Goal: Information Seeking & Learning: Learn about a topic

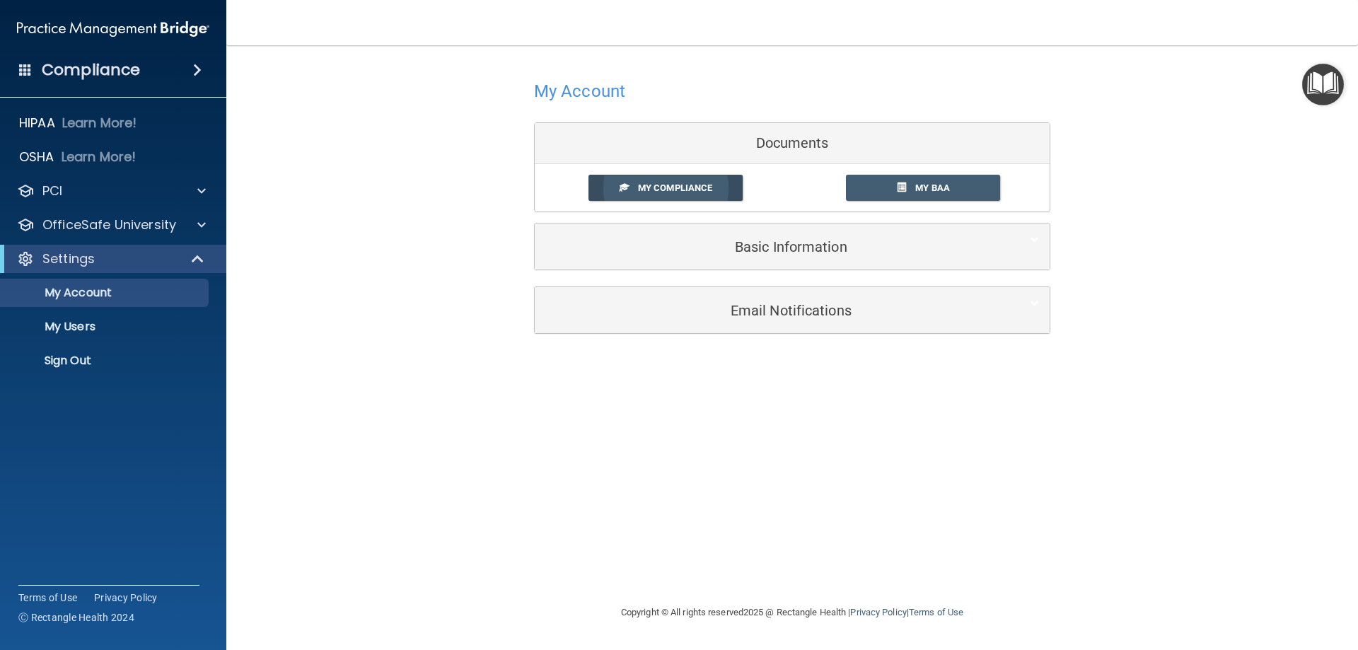
click at [666, 187] on span "My Compliance" at bounding box center [675, 187] width 74 height 11
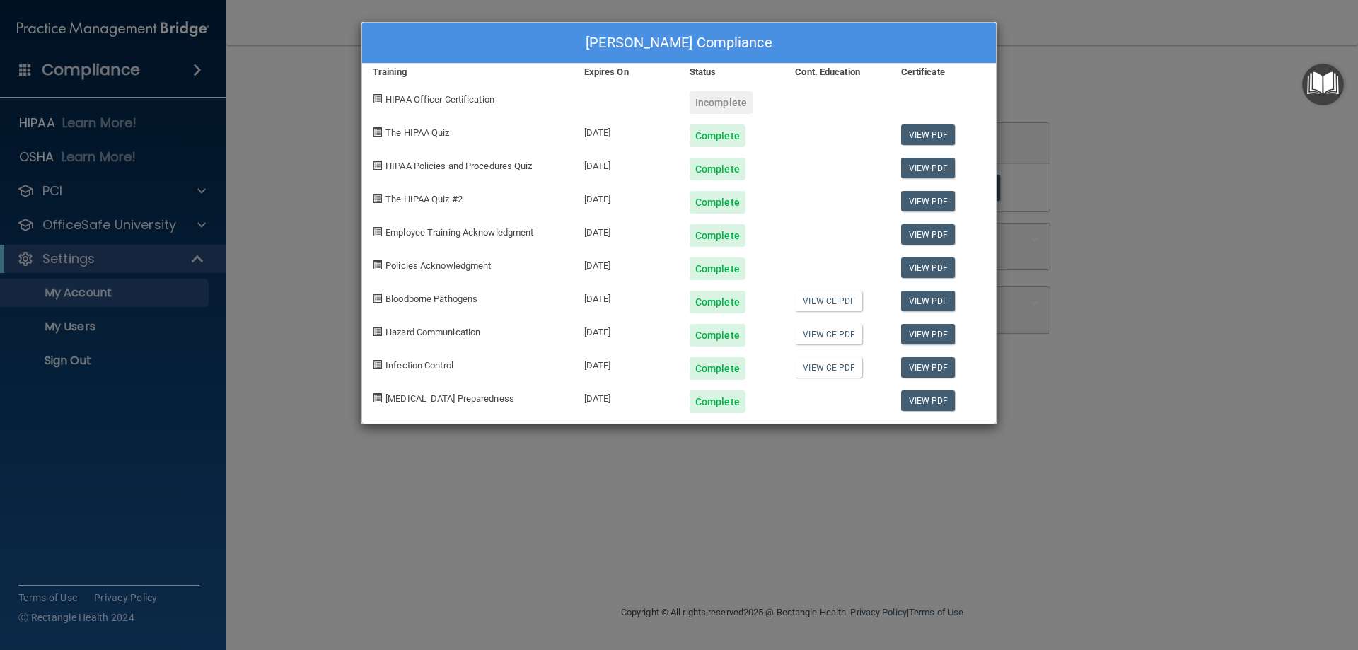
click at [380, 100] on span at bounding box center [377, 98] width 9 height 9
click at [29, 123] on div "[PERSON_NAME] Compliance Training Expires On Status Cont. Education Certificate…" at bounding box center [679, 325] width 1358 height 650
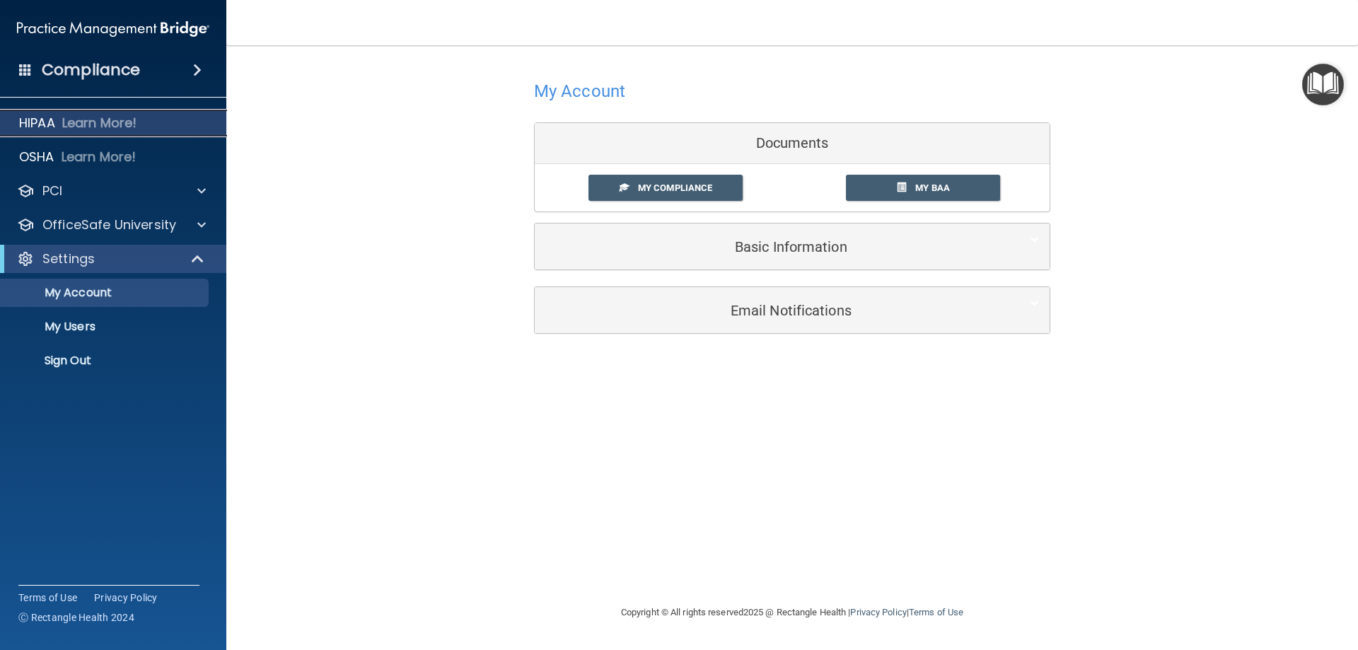
click at [47, 122] on p "HIPAA" at bounding box center [37, 123] width 36 height 17
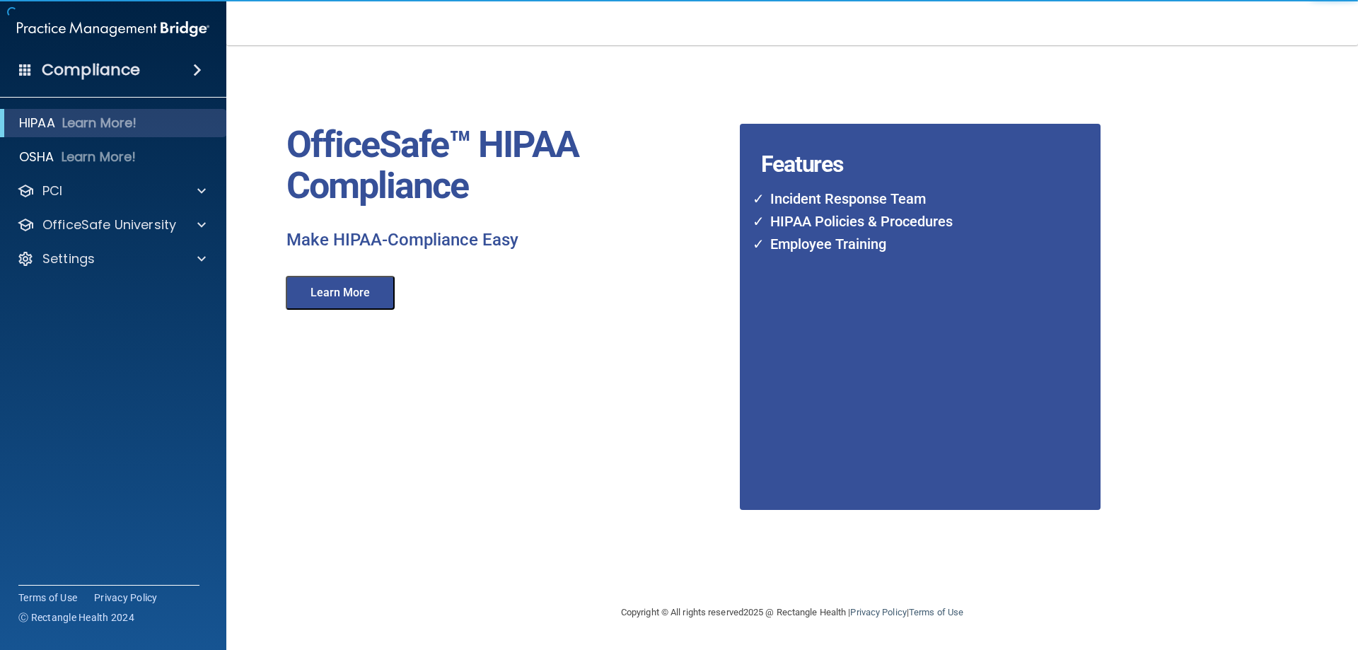
click at [332, 290] on button "Learn More" at bounding box center [340, 293] width 109 height 34
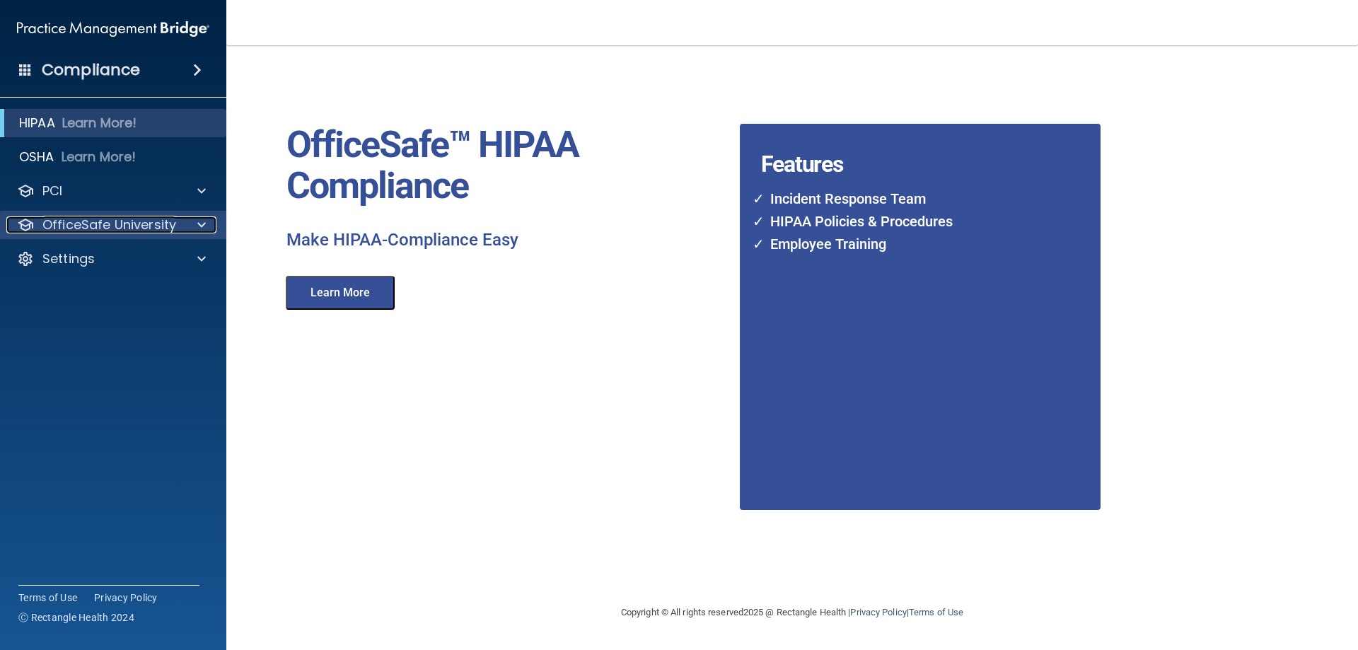
click at [90, 227] on p "OfficeSafe University" at bounding box center [109, 224] width 134 height 17
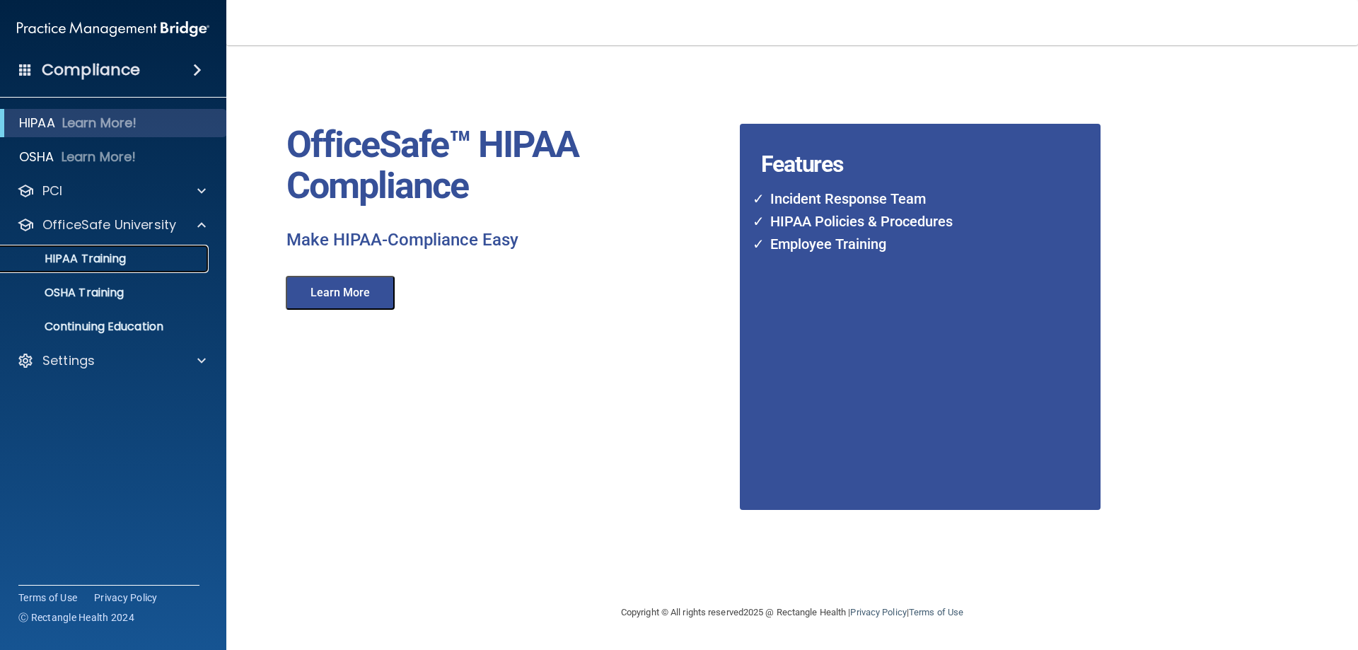
click at [82, 257] on p "HIPAA Training" at bounding box center [67, 259] width 117 height 14
click at [140, 323] on p "Continuing Education" at bounding box center [105, 327] width 193 height 14
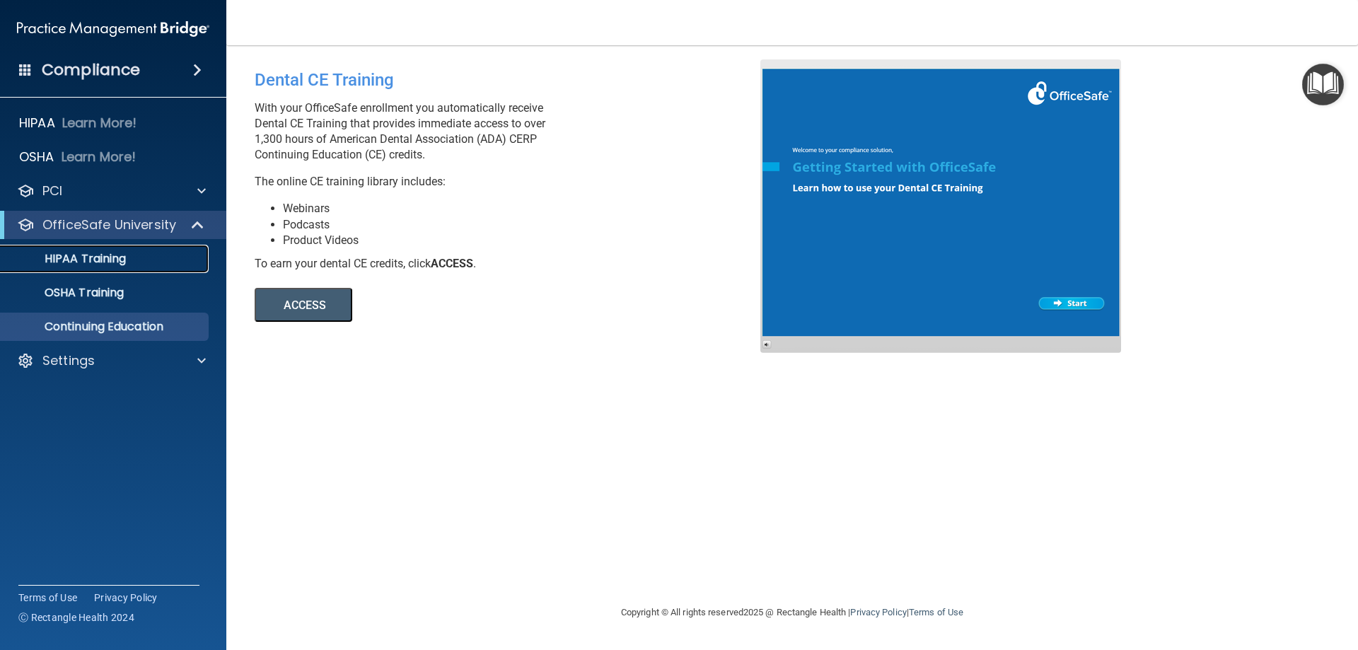
click at [87, 259] on p "HIPAA Training" at bounding box center [67, 259] width 117 height 14
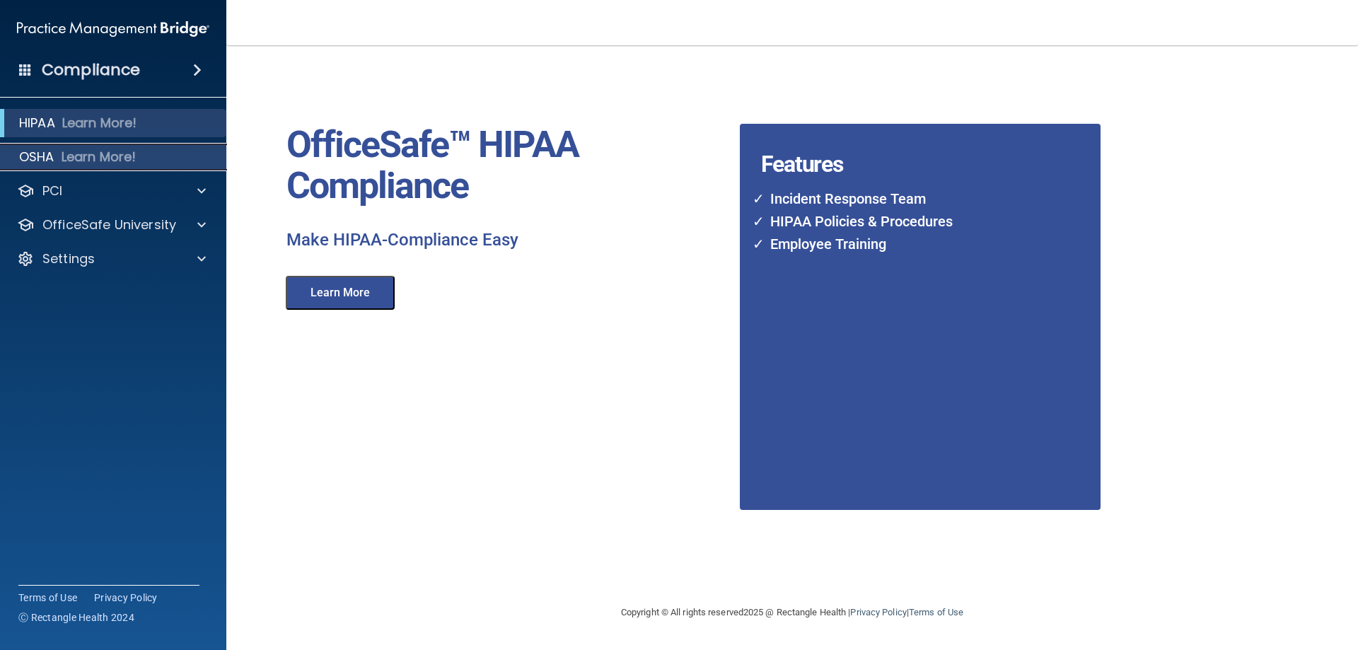
click at [85, 158] on p "Learn More!" at bounding box center [99, 157] width 75 height 17
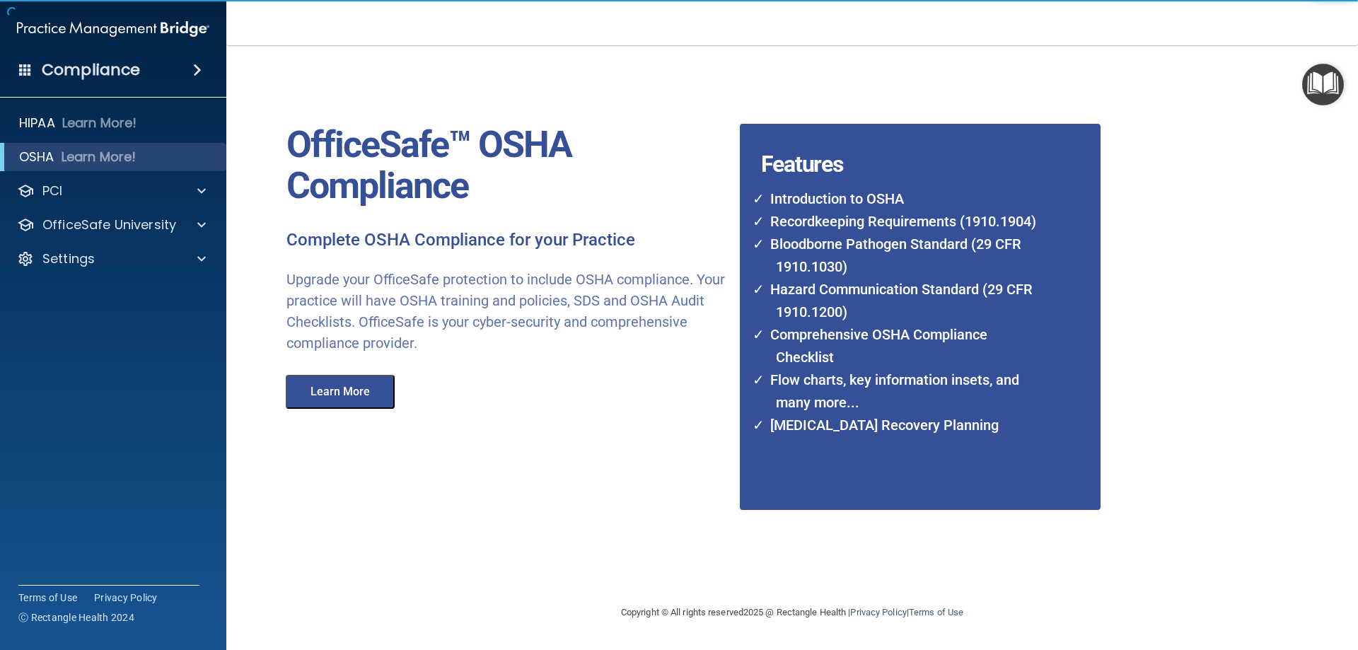
click at [343, 385] on button "Learn More" at bounding box center [340, 392] width 109 height 34
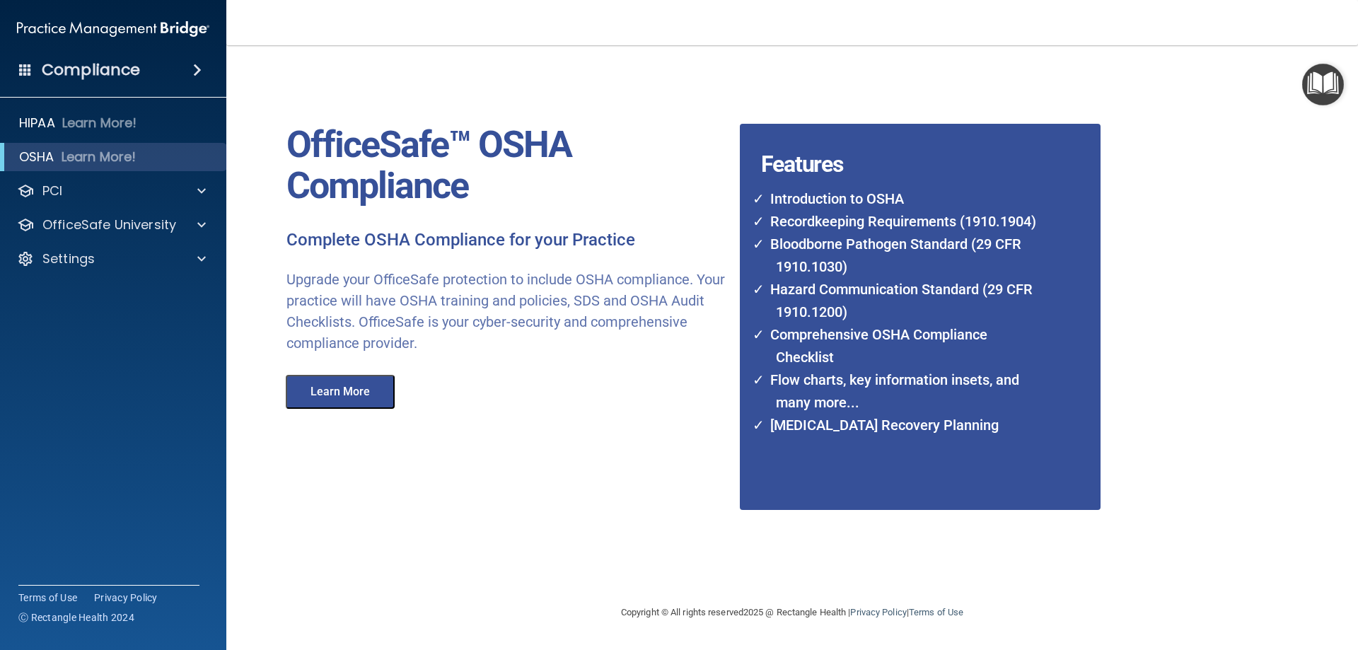
click at [200, 69] on span at bounding box center [197, 70] width 8 height 17
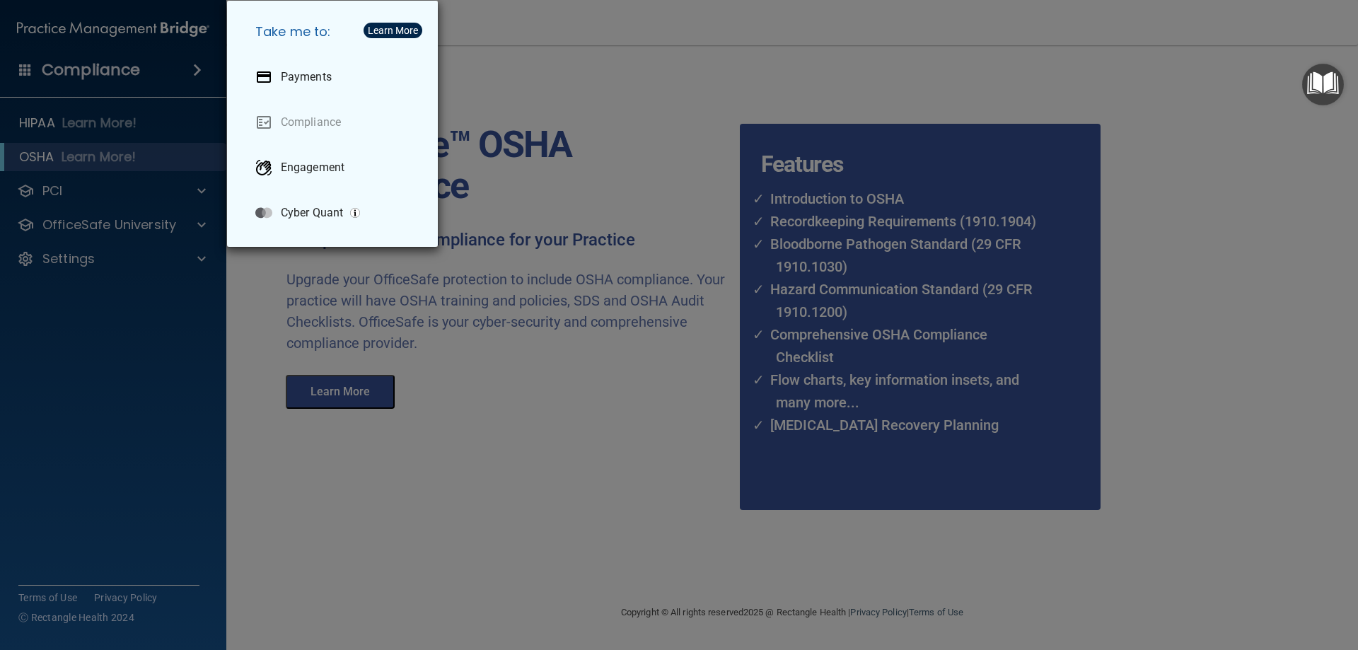
click at [653, 450] on div "Take me to: Payments Compliance Engagement Cyber Quant" at bounding box center [679, 325] width 1358 height 650
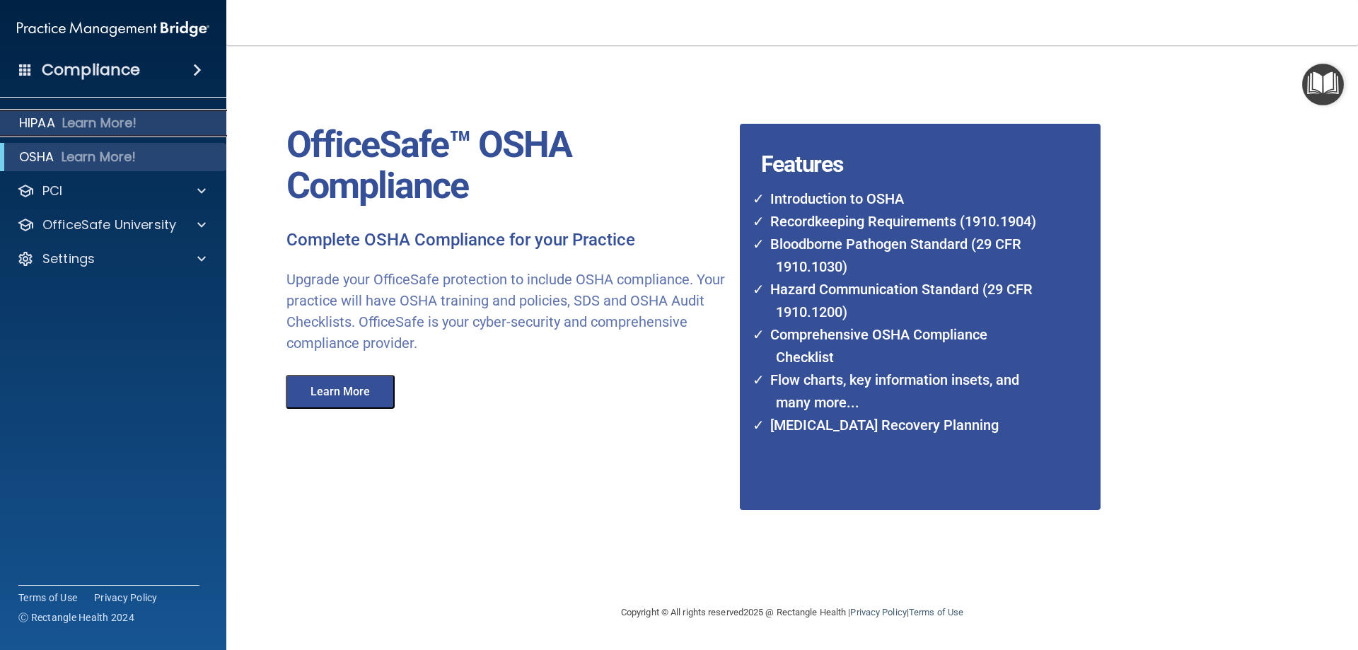
click at [41, 117] on p "HIPAA" at bounding box center [37, 123] width 36 height 17
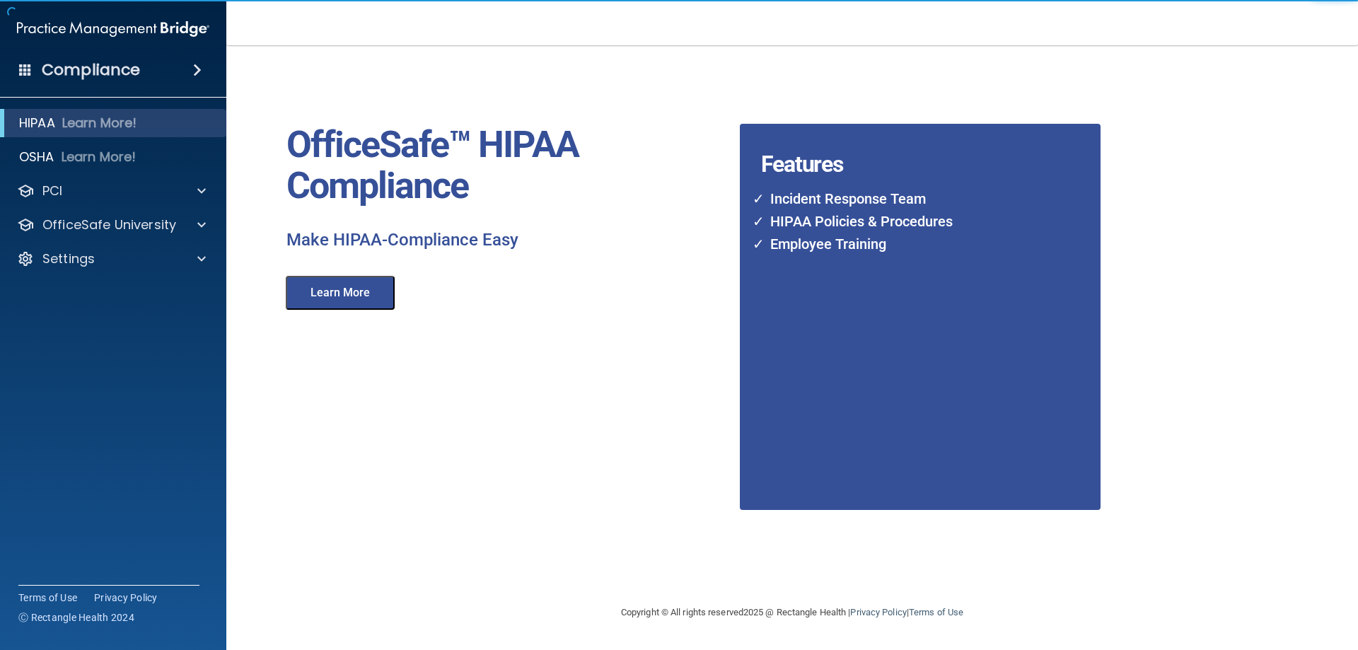
click at [339, 293] on button "Learn More" at bounding box center [340, 293] width 109 height 34
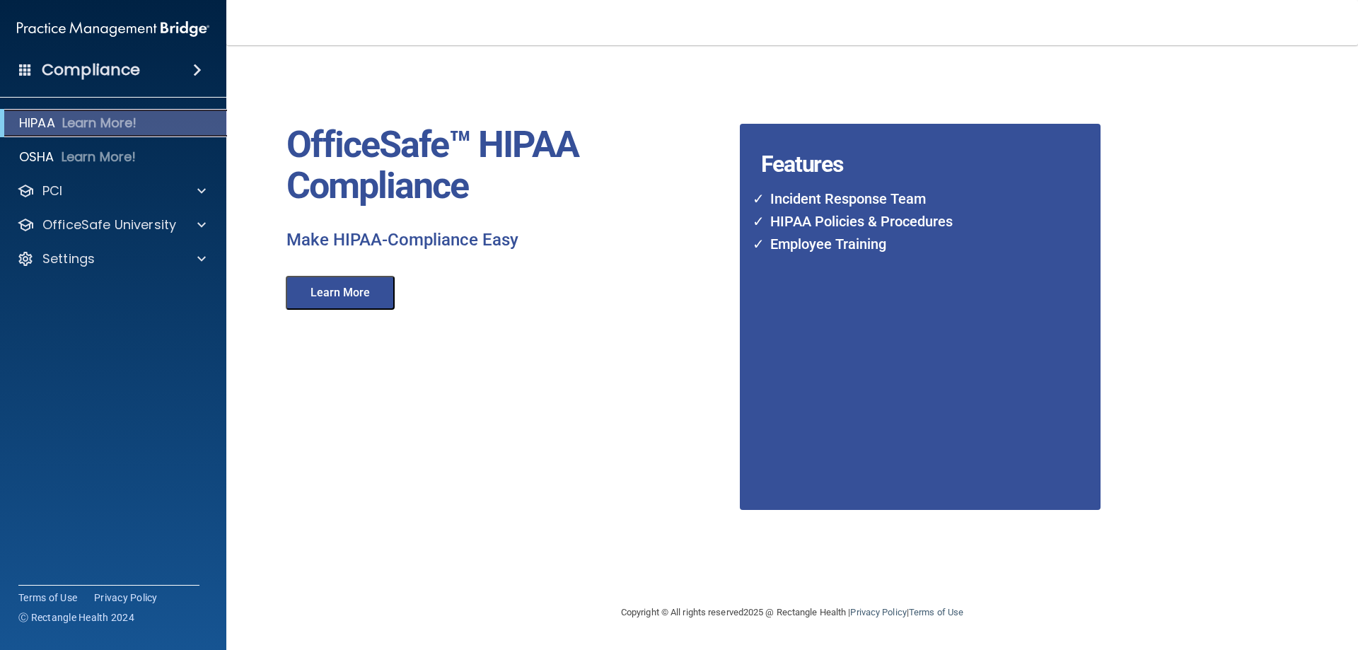
click at [33, 119] on p "HIPAA" at bounding box center [37, 123] width 36 height 17
click at [361, 292] on button "Learn More" at bounding box center [340, 293] width 109 height 34
click at [37, 115] on p "HIPAA" at bounding box center [37, 123] width 36 height 17
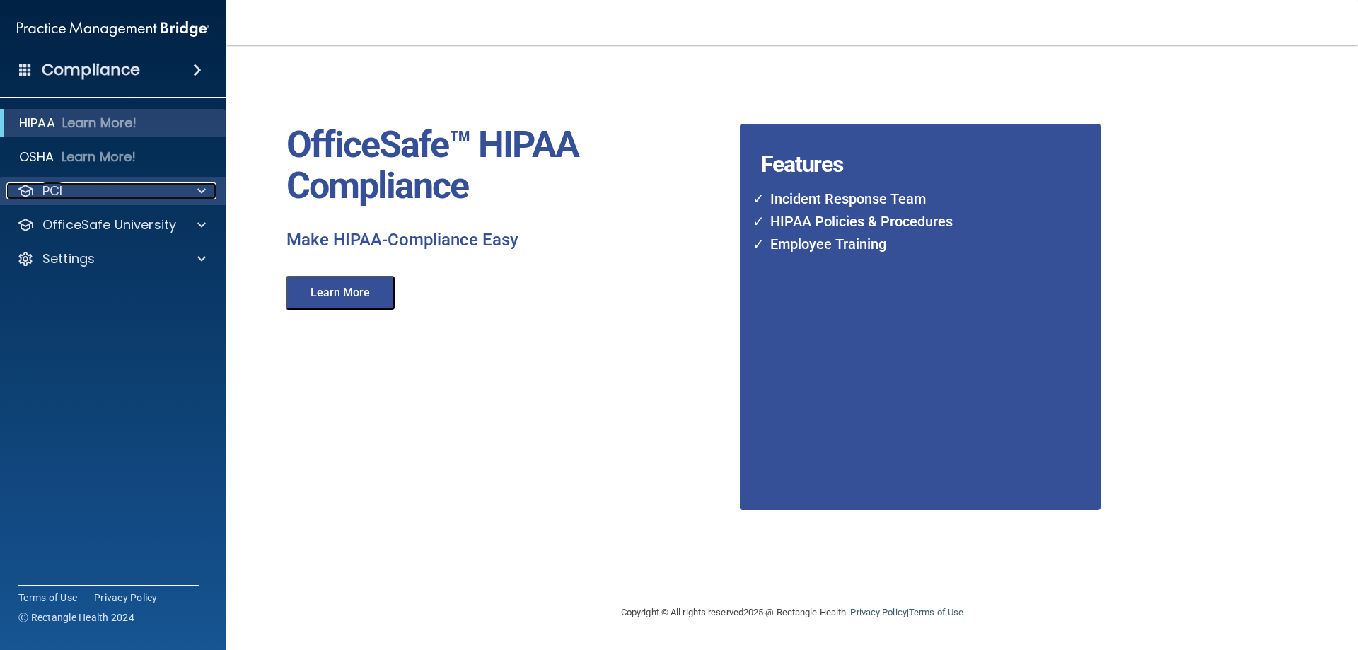
click at [203, 187] on span at bounding box center [201, 190] width 8 height 17
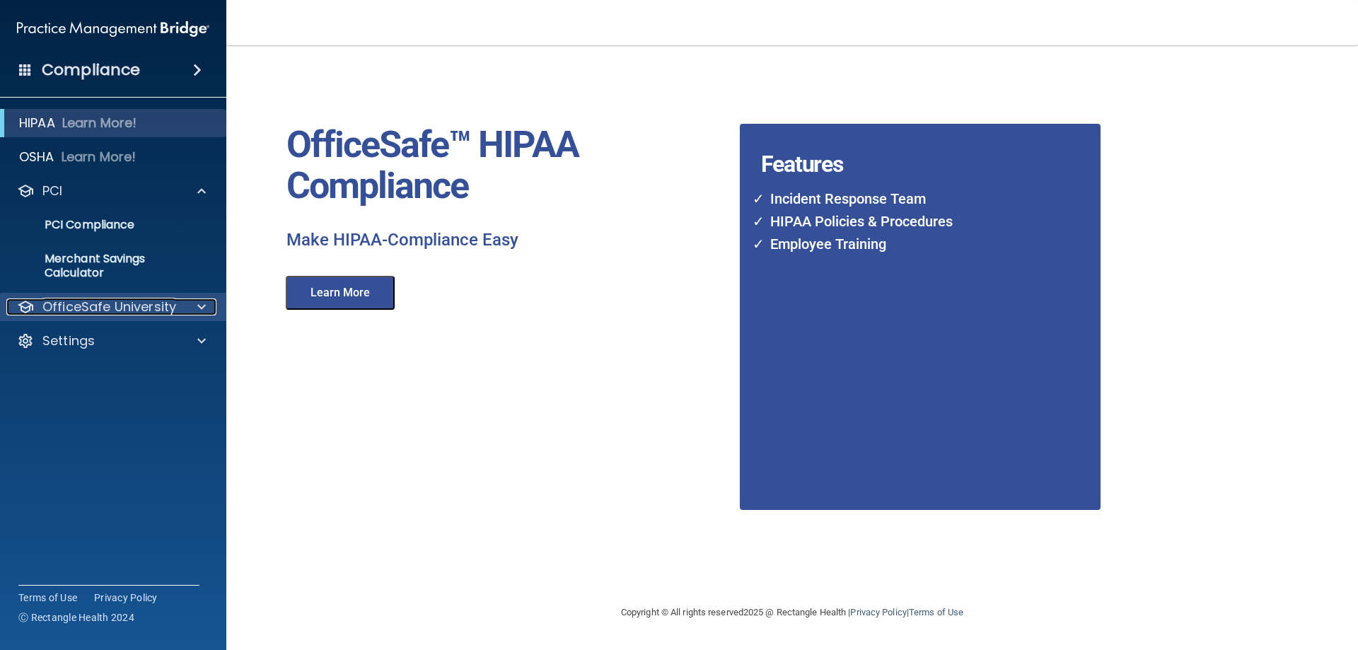
click at [84, 307] on p "OfficeSafe University" at bounding box center [109, 306] width 134 height 17
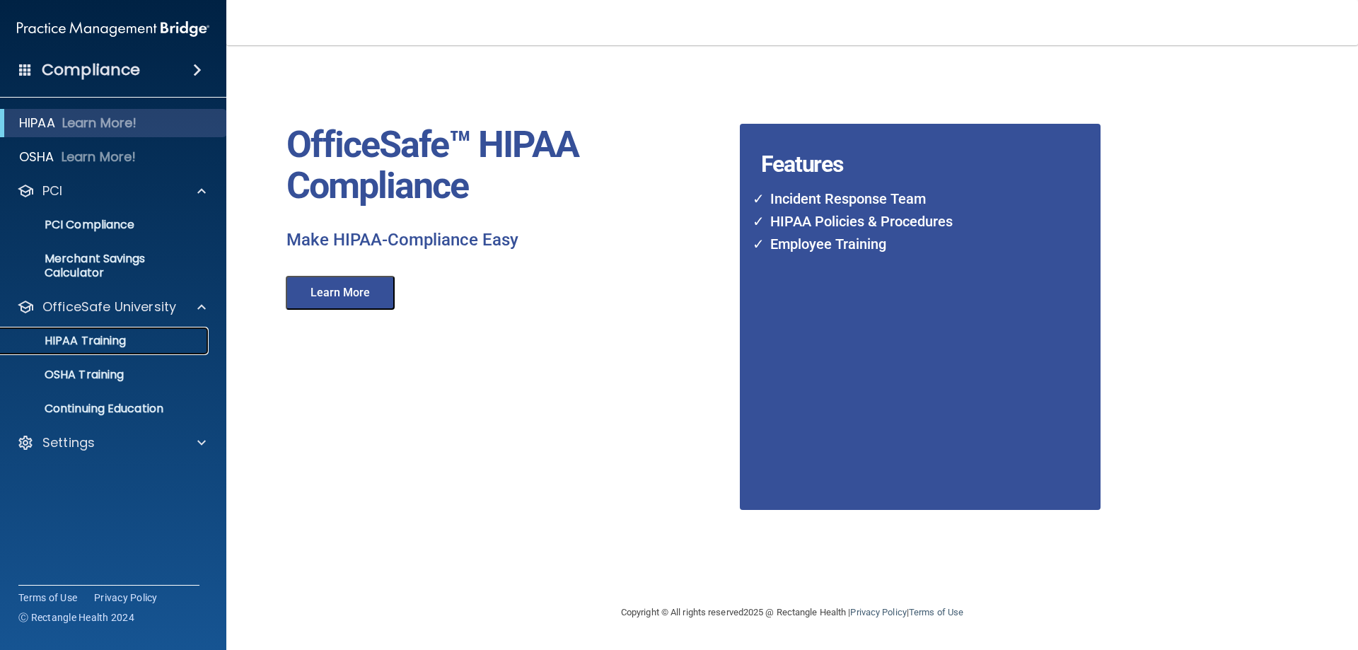
click at [102, 339] on p "HIPAA Training" at bounding box center [67, 341] width 117 height 14
click at [318, 286] on button "Learn More" at bounding box center [340, 293] width 109 height 34
click at [100, 336] on p "HIPAA Training" at bounding box center [67, 341] width 117 height 14
click at [110, 369] on p "OSHA Training" at bounding box center [66, 375] width 115 height 14
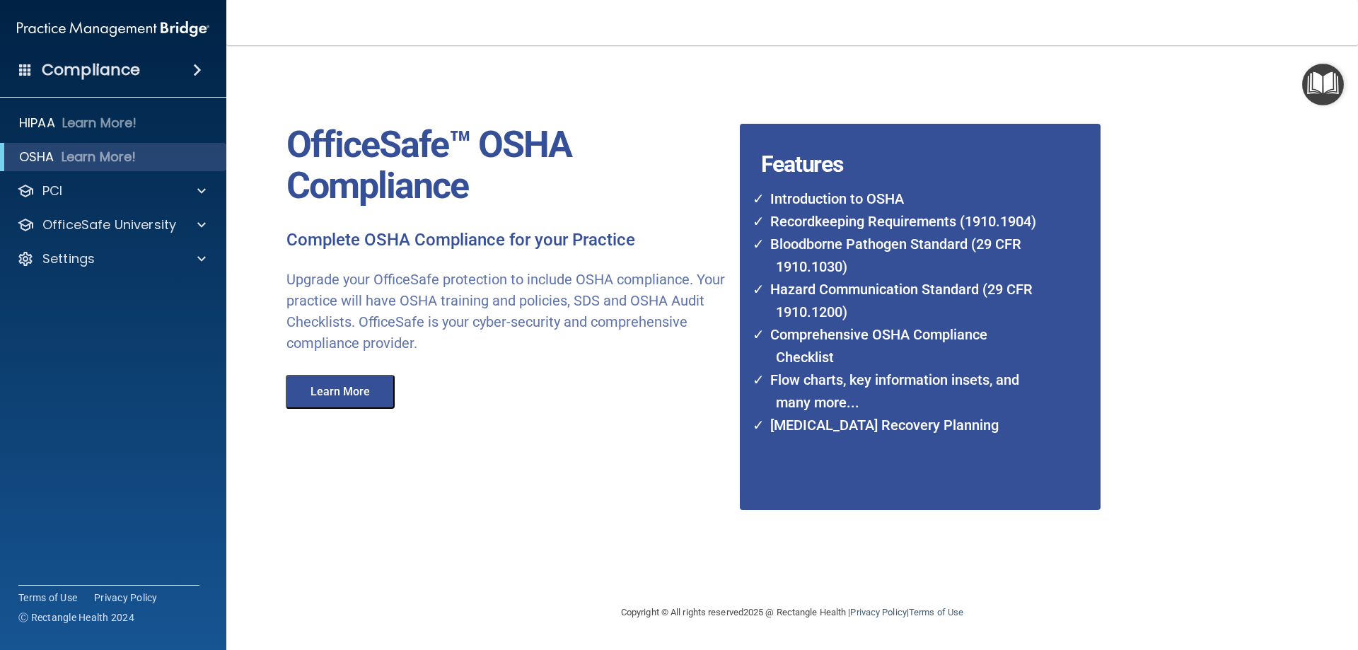
click at [342, 385] on button "Learn More" at bounding box center [340, 392] width 109 height 34
click at [349, 398] on button "Learn More" at bounding box center [340, 392] width 109 height 34
